Goal: Task Accomplishment & Management: Complete application form

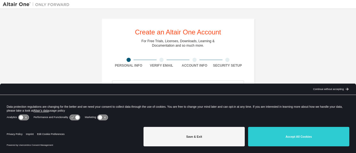
scroll to position [56, 0]
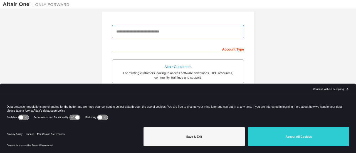
click at [170, 36] on input "email" at bounding box center [178, 31] width 132 height 13
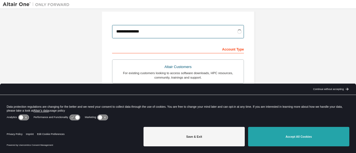
type input "**********"
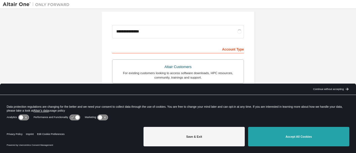
click at [284, 132] on button "Accept All Cookies" at bounding box center [298, 136] width 101 height 19
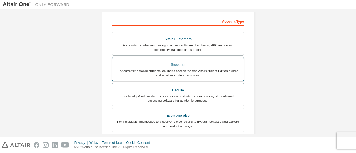
scroll to position [111, 0]
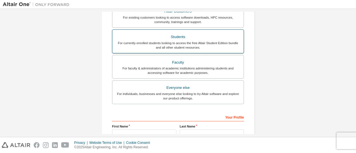
click at [217, 37] on div "Students" at bounding box center [178, 37] width 125 height 8
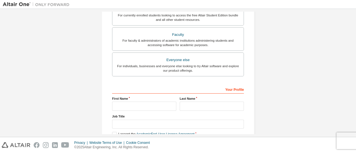
scroll to position [167, 0]
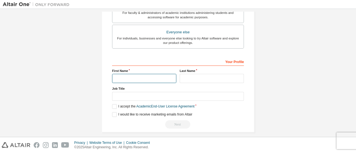
click at [145, 78] on input "text" at bounding box center [144, 78] width 64 height 9
type input "****"
type input "*********"
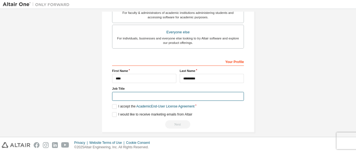
click at [143, 97] on input "text" at bounding box center [178, 96] width 132 height 9
type input "**********"
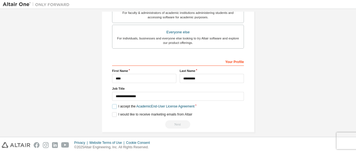
click at [114, 104] on label "I accept the Academic End-User License Agreement" at bounding box center [153, 106] width 82 height 5
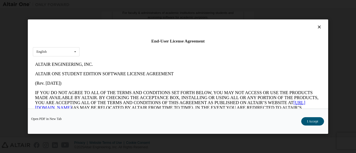
scroll to position [0, 0]
click at [62, 52] on div "English English" at bounding box center [56, 51] width 47 height 9
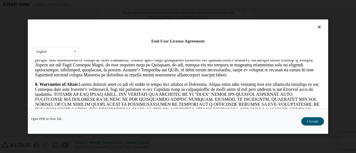
scroll to position [934, 0]
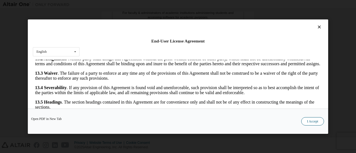
click at [319, 119] on button "I Accept" at bounding box center [312, 121] width 23 height 8
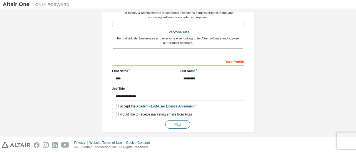
click at [177, 123] on button "Next" at bounding box center [177, 124] width 25 height 8
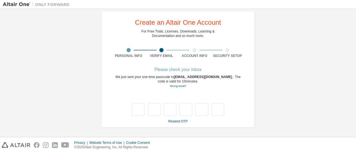
scroll to position [9, 0]
type input "*"
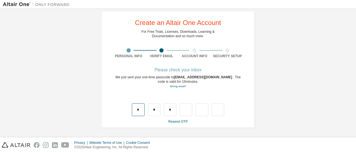
type input "*"
